Goal: Transaction & Acquisition: Download file/media

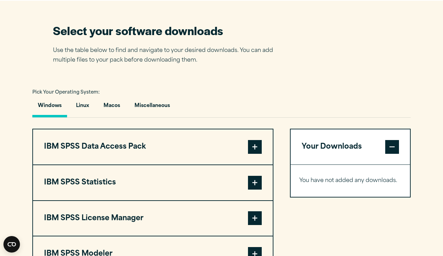
scroll to position [433, 0]
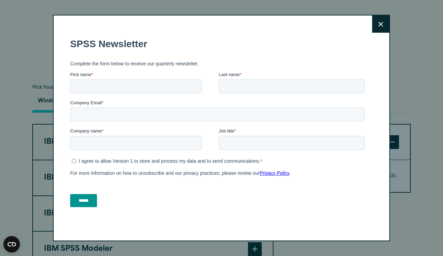
click at [381, 26] on icon at bounding box center [380, 24] width 5 height 5
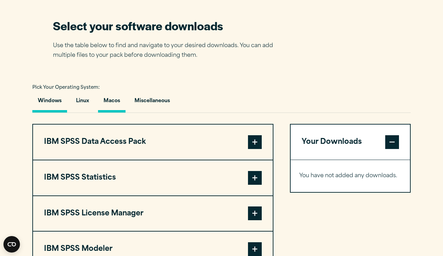
click at [115, 100] on button "Macos" at bounding box center [111, 103] width 27 height 20
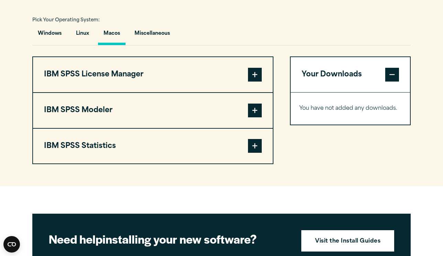
scroll to position [503, 0]
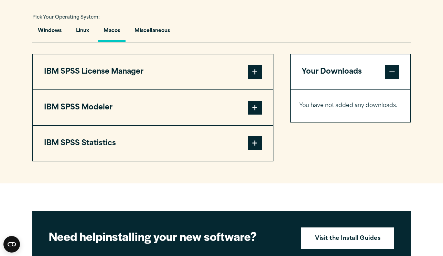
click at [346, 146] on div "Your Downloads You have not added any downloads. Download 0 Items" at bounding box center [350, 108] width 121 height 108
click at [254, 143] on span at bounding box center [255, 143] width 14 height 14
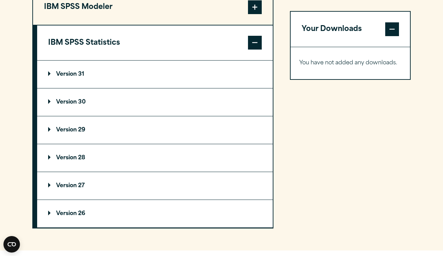
scroll to position [606, 0]
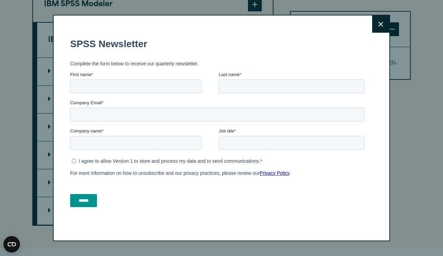
click at [384, 25] on button "Close" at bounding box center [380, 23] width 17 height 17
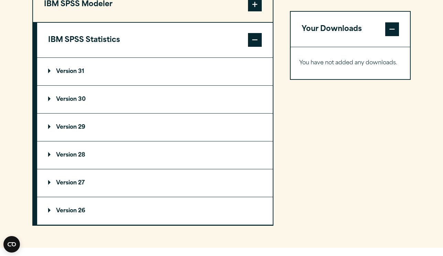
click at [84, 69] on p "Version 31" at bounding box center [66, 71] width 36 height 5
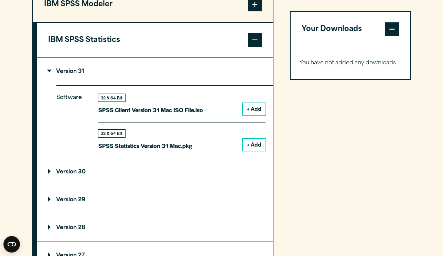
click at [256, 143] on button "+ Add" at bounding box center [254, 145] width 23 height 12
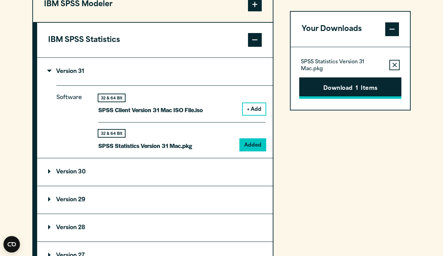
click at [349, 89] on button "Download 1 Items" at bounding box center [350, 87] width 102 height 21
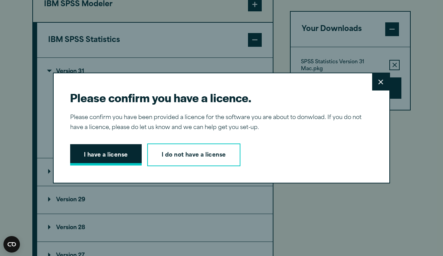
click at [110, 150] on button "I have a license" at bounding box center [105, 154] width 71 height 21
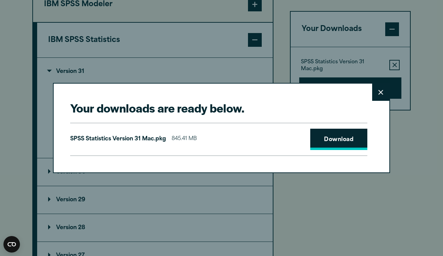
click at [345, 138] on link "Download" at bounding box center [338, 138] width 57 height 21
